Goal: Complete application form: Complete application form

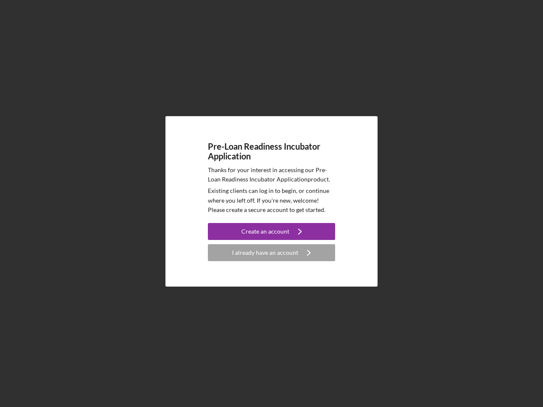
click at [271, 204] on p "Existing clients can log in to begin, or continue where you left off. If you're…" at bounding box center [271, 200] width 127 height 28
click at [271, 232] on div "Create an account" at bounding box center [265, 231] width 48 height 17
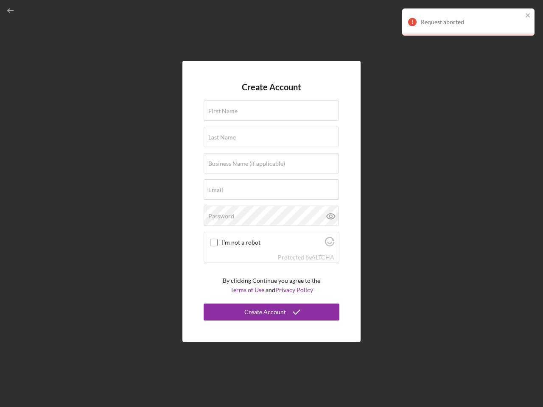
click at [271, 253] on div "Protected by [PERSON_NAME]" at bounding box center [271, 257] width 135 height 9
